Goal: Information Seeking & Learning: Learn about a topic

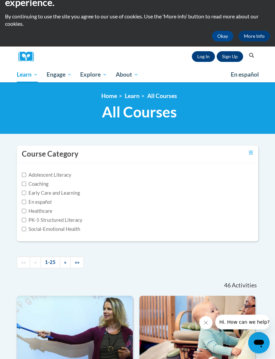
scroll to position [24, 0]
click at [76, 219] on label "PK-5 Structured Literacy" at bounding box center [52, 220] width 61 height 7
click at [26, 219] on input "PK-5 Structured Literacy" at bounding box center [24, 220] width 4 height 4
checkbox input "true"
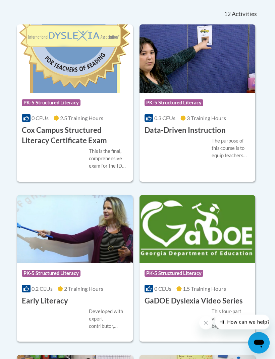
scroll to position [271, 0]
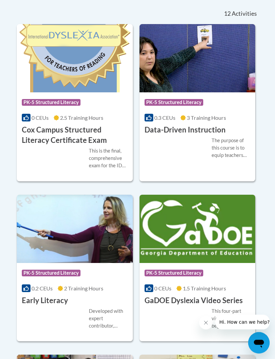
click at [87, 141] on h3 "Cox Campus Structured Literacy Certificate Exam" at bounding box center [75, 135] width 106 height 21
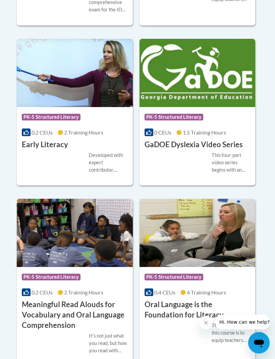
scroll to position [428, 0]
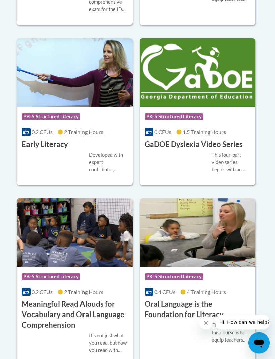
click at [235, 145] on h3 "GaDOE Dyslexia Video Series" at bounding box center [193, 145] width 98 height 10
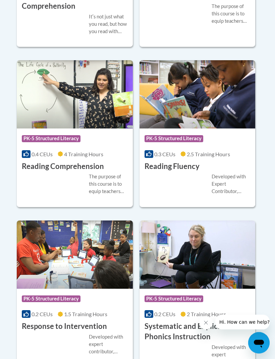
scroll to position [748, 0]
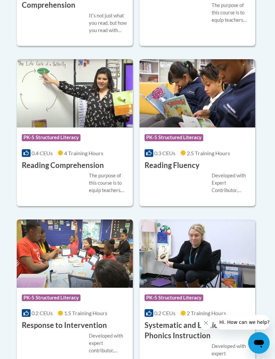
click at [237, 173] on div "Developed with Expert Contributor, Dr. Laura Rhinehart of University California…" at bounding box center [230, 183] width 39 height 22
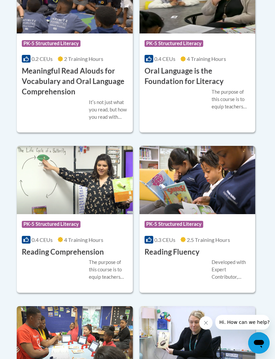
scroll to position [661, 0]
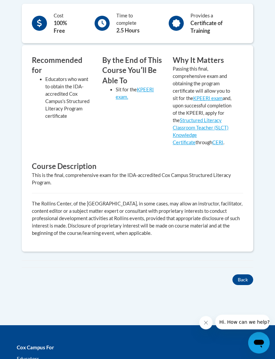
scroll to position [284, 0]
click at [216, 95] on link "KPEERI exam" at bounding box center [207, 98] width 29 height 6
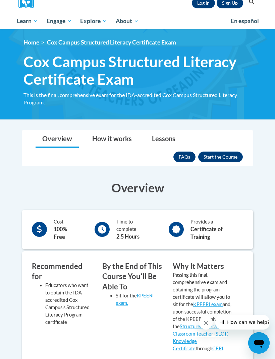
scroll to position [77, 0]
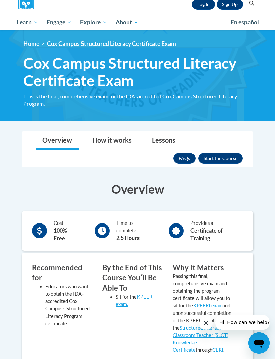
click at [187, 160] on link "FAQs" at bounding box center [184, 158] width 22 height 11
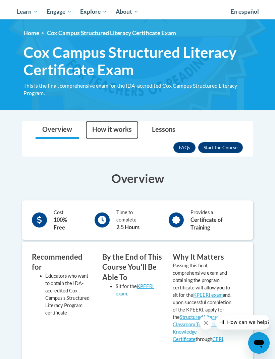
click at [119, 135] on link "How it works" at bounding box center [111, 130] width 53 height 18
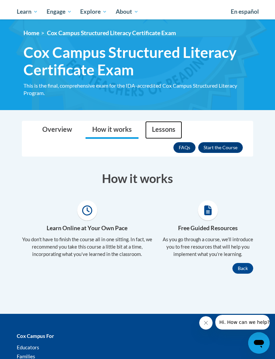
click at [164, 133] on link "Lessons" at bounding box center [163, 130] width 37 height 18
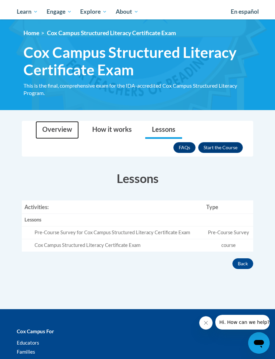
click at [69, 129] on link "Overview" at bounding box center [56, 130] width 43 height 18
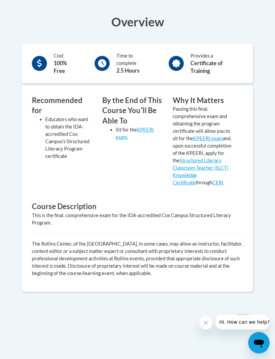
scroll to position [244, 0]
click at [149, 127] on link "KPEERI exam." at bounding box center [135, 133] width 38 height 13
